Goal: Find specific page/section

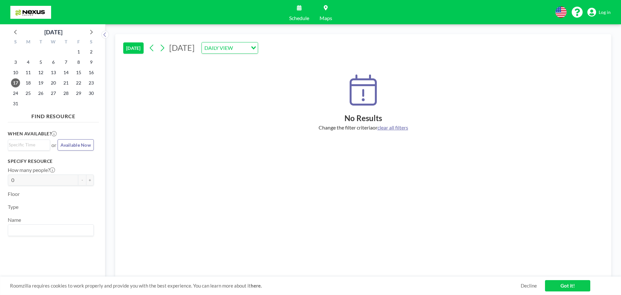
click at [606, 16] on link "Log in" at bounding box center [598, 12] width 23 height 9
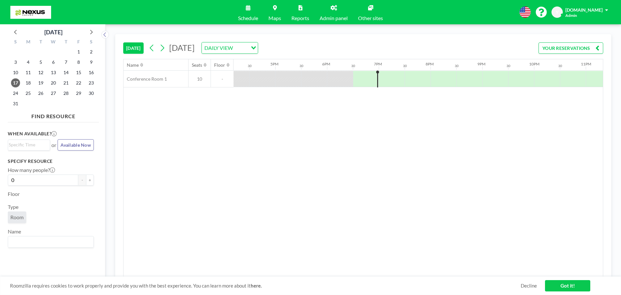
scroll to position [0, 873]
click at [335, 15] on link "Admin panel" at bounding box center [333, 12] width 38 height 24
